Goal: Check status: Check status

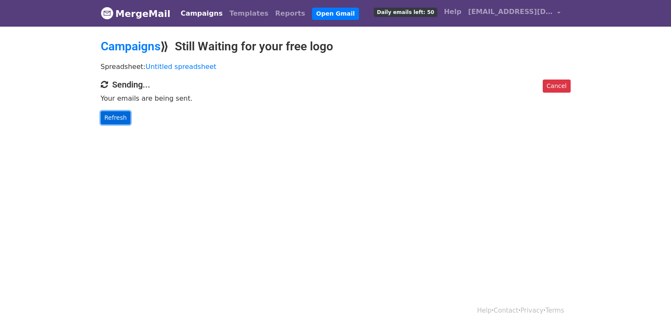
click at [113, 117] on link "Refresh" at bounding box center [116, 117] width 30 height 13
drag, startPoint x: 113, startPoint y: 117, endPoint x: 134, endPoint y: 134, distance: 27.1
click at [122, 123] on link "Refresh" at bounding box center [116, 117] width 30 height 13
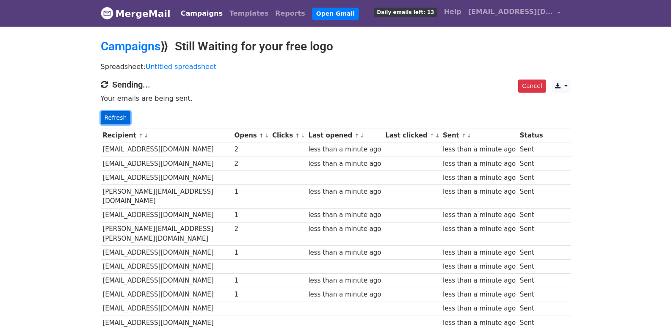
click at [126, 114] on link "Refresh" at bounding box center [116, 117] width 30 height 13
click at [117, 116] on link "Refresh" at bounding box center [116, 117] width 30 height 13
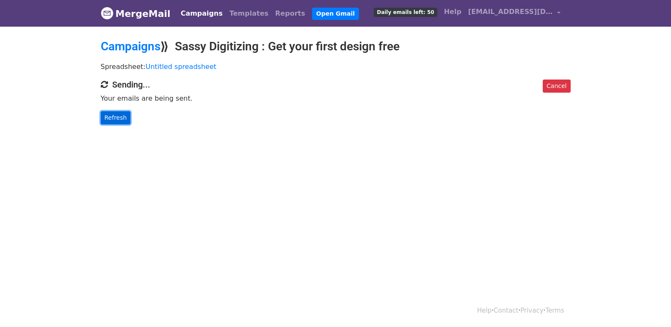
click at [120, 120] on link "Refresh" at bounding box center [116, 117] width 30 height 13
click at [119, 118] on link "Refresh" at bounding box center [116, 117] width 30 height 13
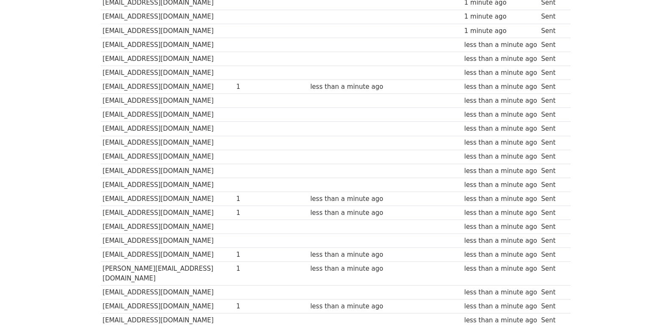
scroll to position [589, 0]
